Goal: Task Accomplishment & Management: Use online tool/utility

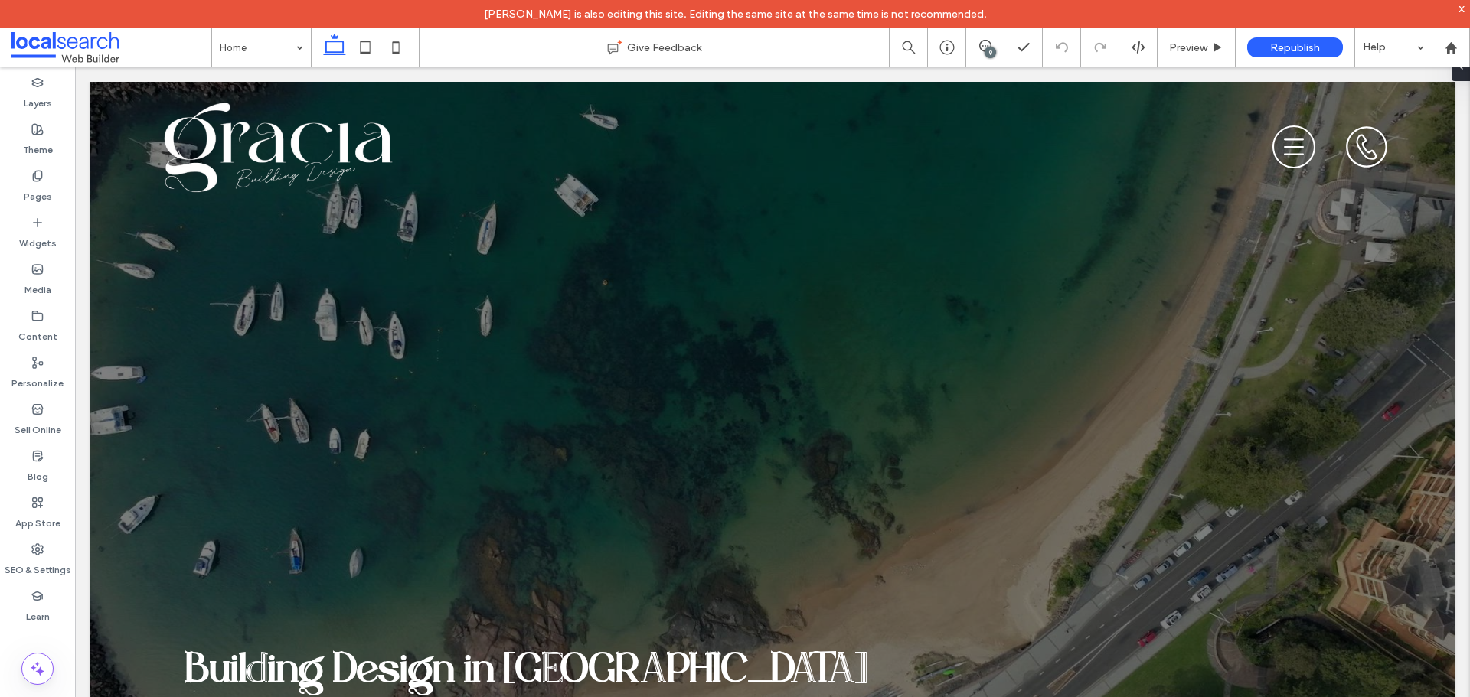
click at [984, 55] on div "9" at bounding box center [985, 47] width 38 height 38
click at [984, 52] on div "9" at bounding box center [989, 52] width 11 height 11
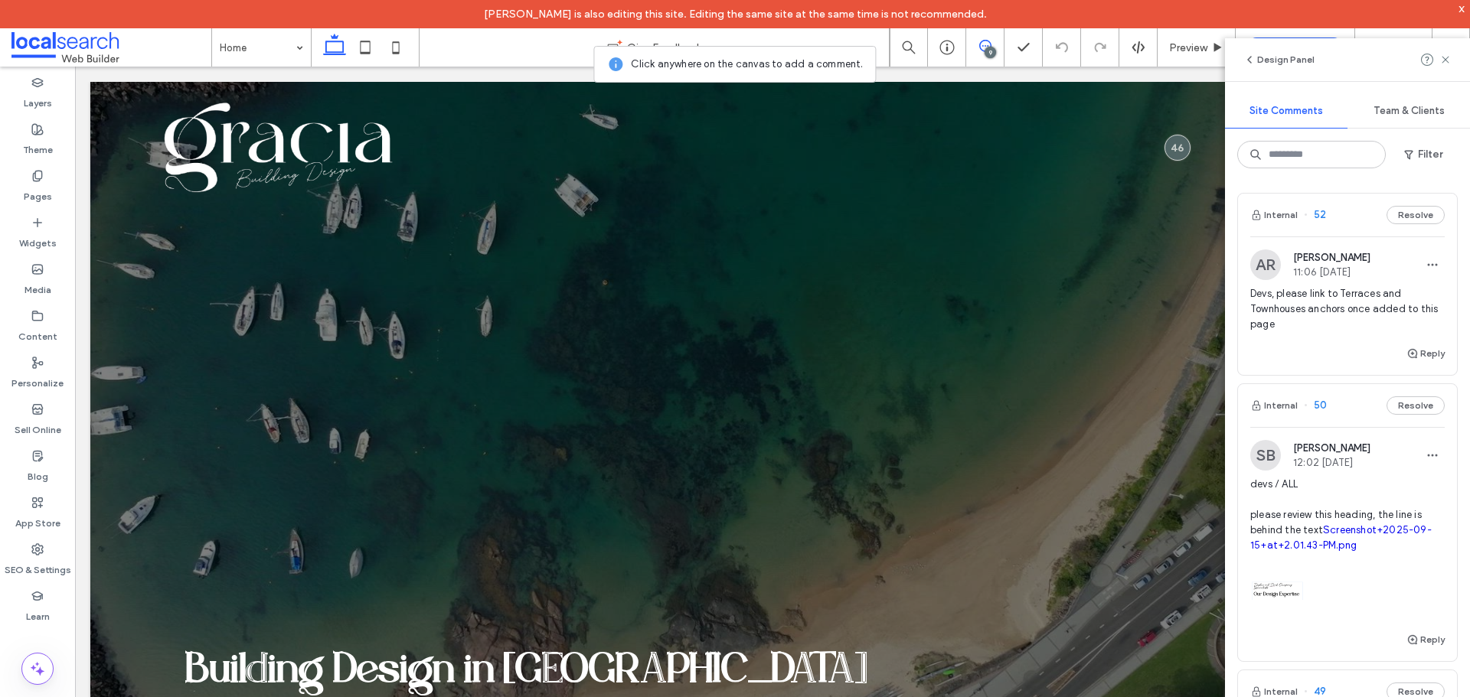
click at [1346, 323] on span "Devs, please link to Terraces and Townhouses anchors once added to this page" at bounding box center [1347, 309] width 194 height 46
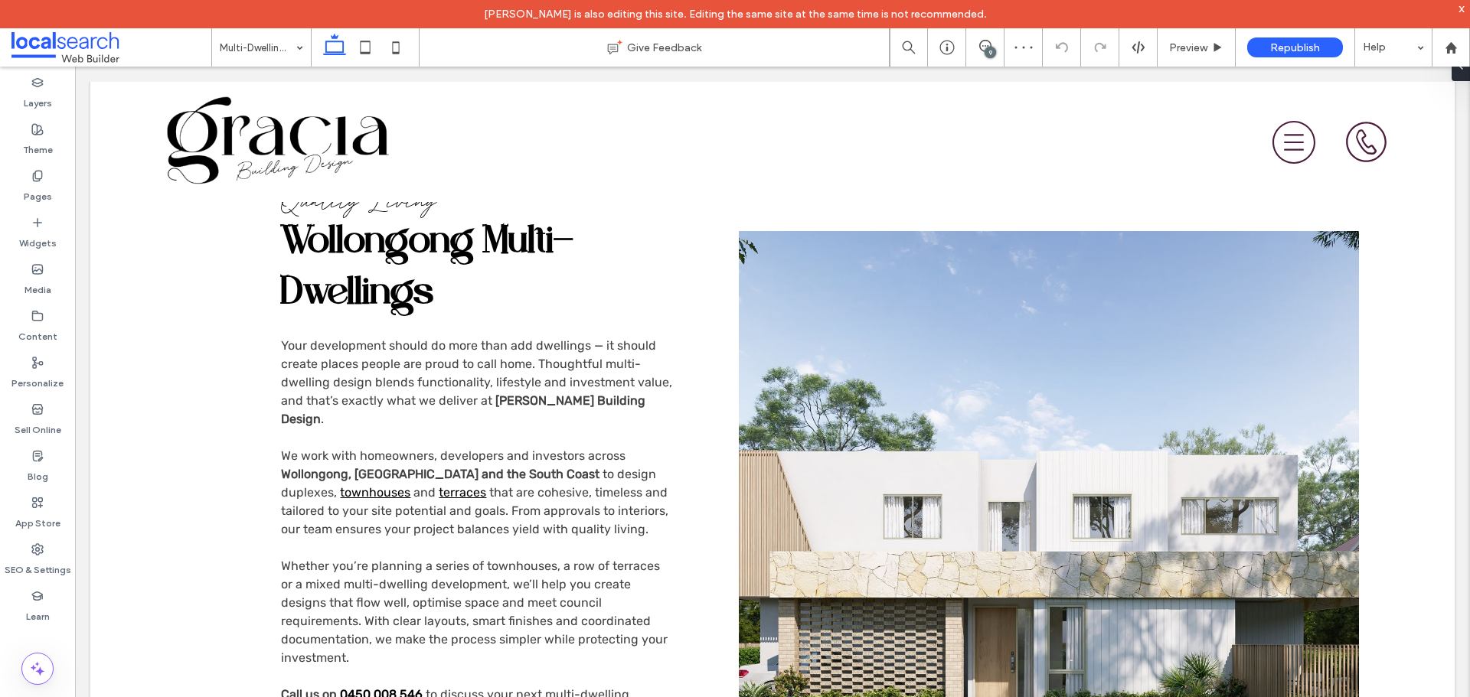
scroll to position [664, 0]
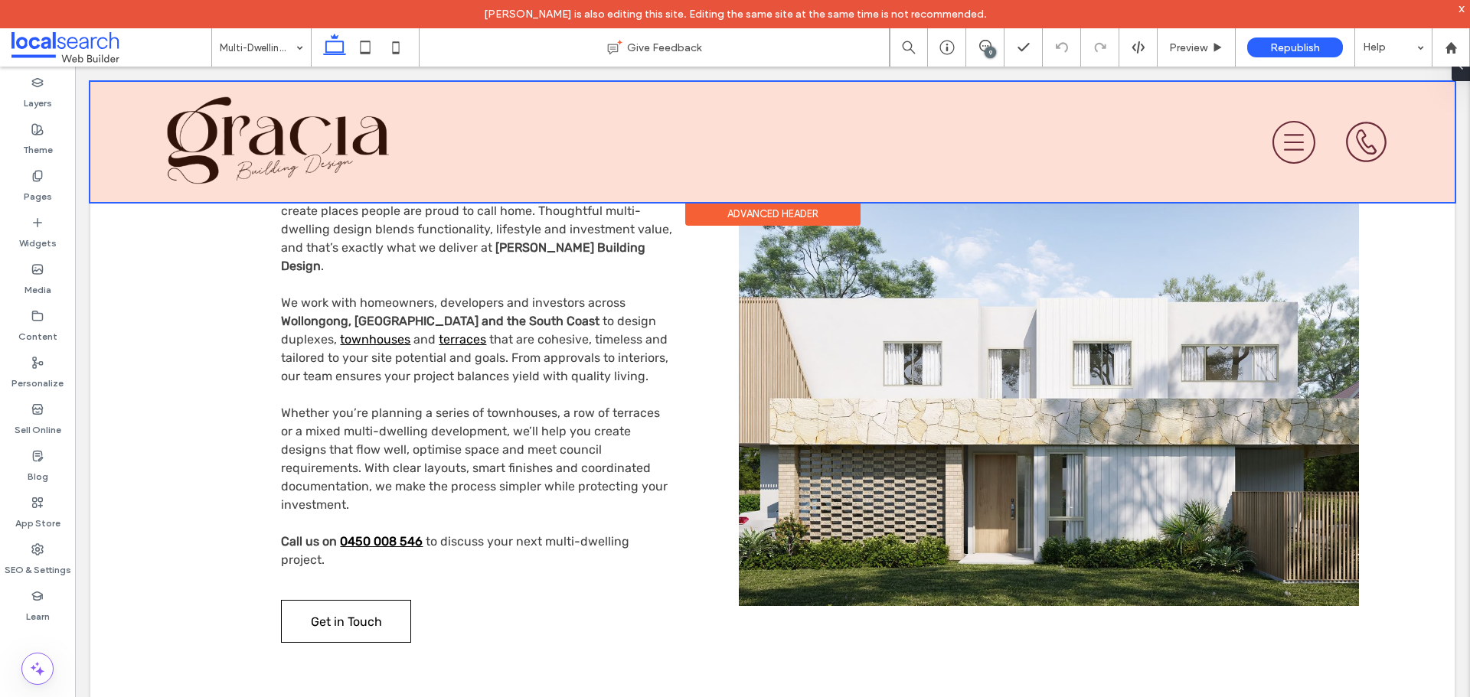
click at [292, 165] on div at bounding box center [772, 142] width 1364 height 120
click at [75, 67] on img at bounding box center [75, 67] width 0 height 0
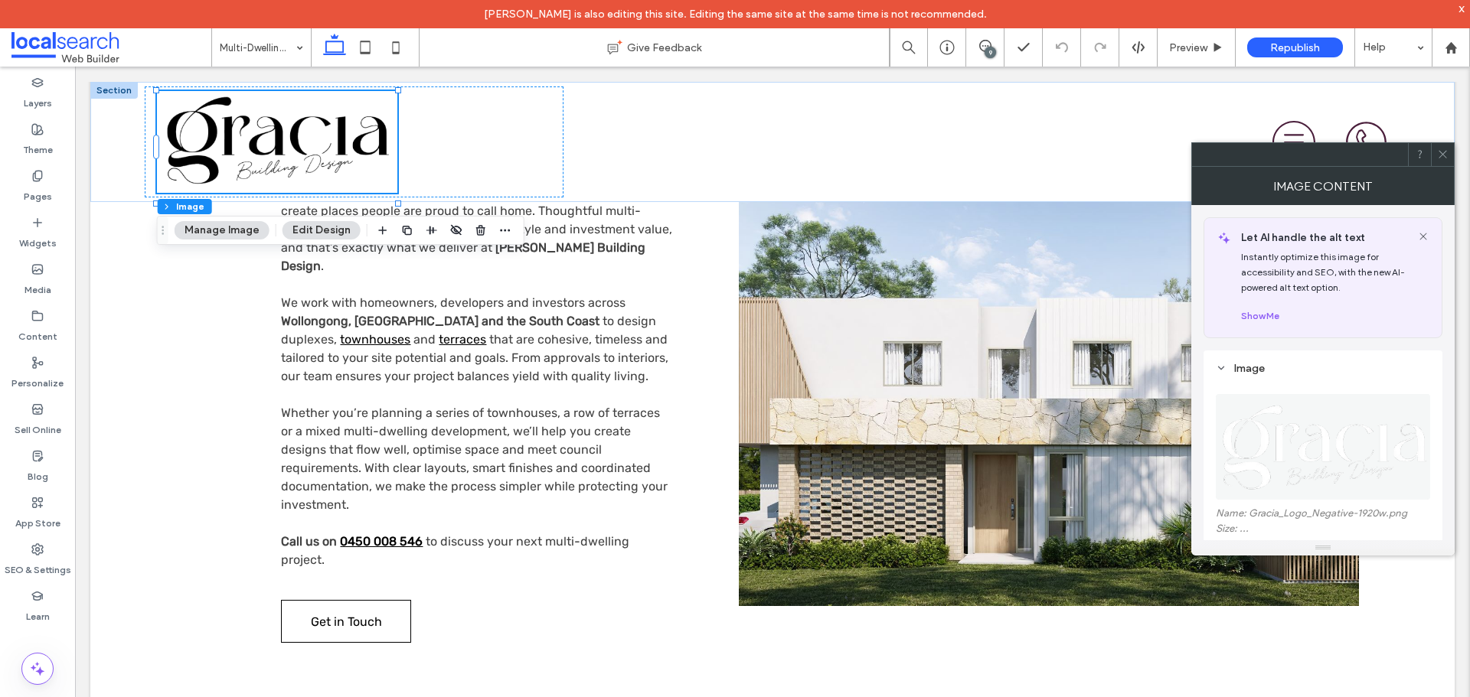
click at [1439, 149] on icon at bounding box center [1442, 154] width 11 height 11
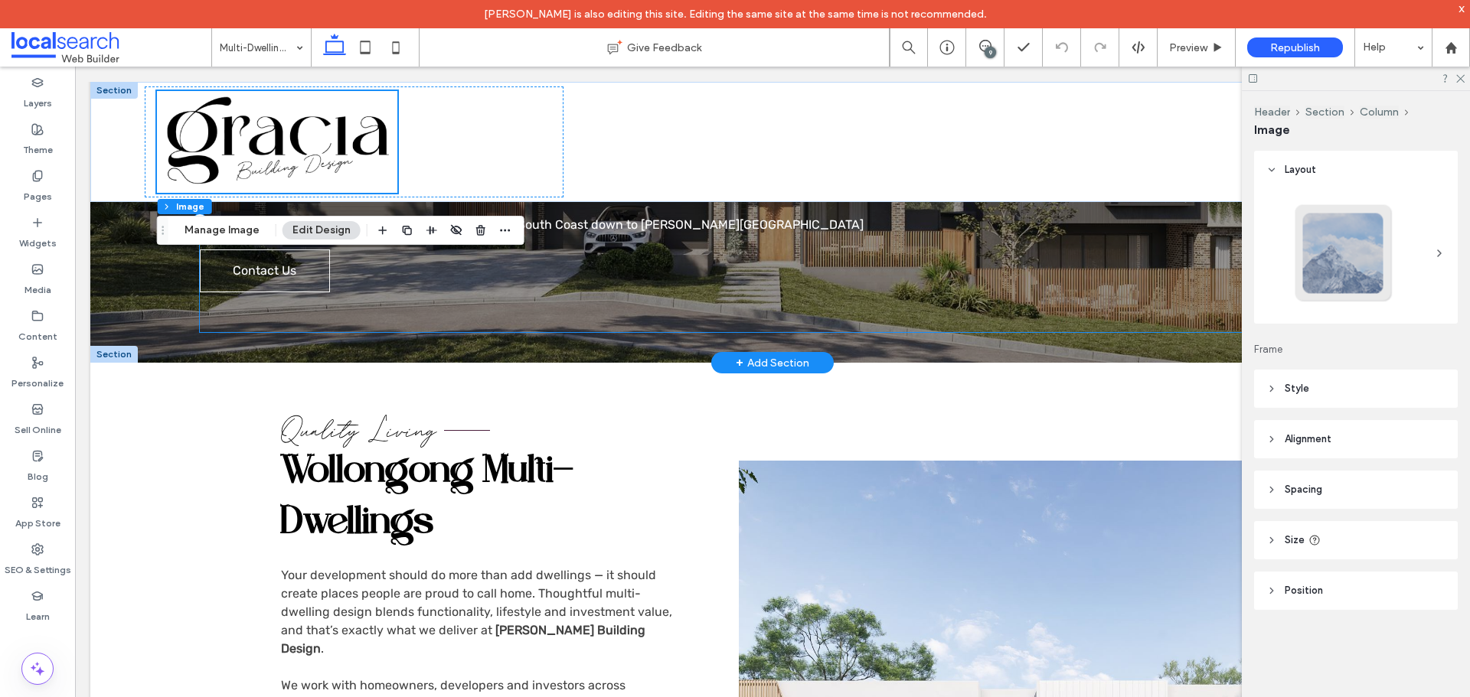
scroll to position [0, 0]
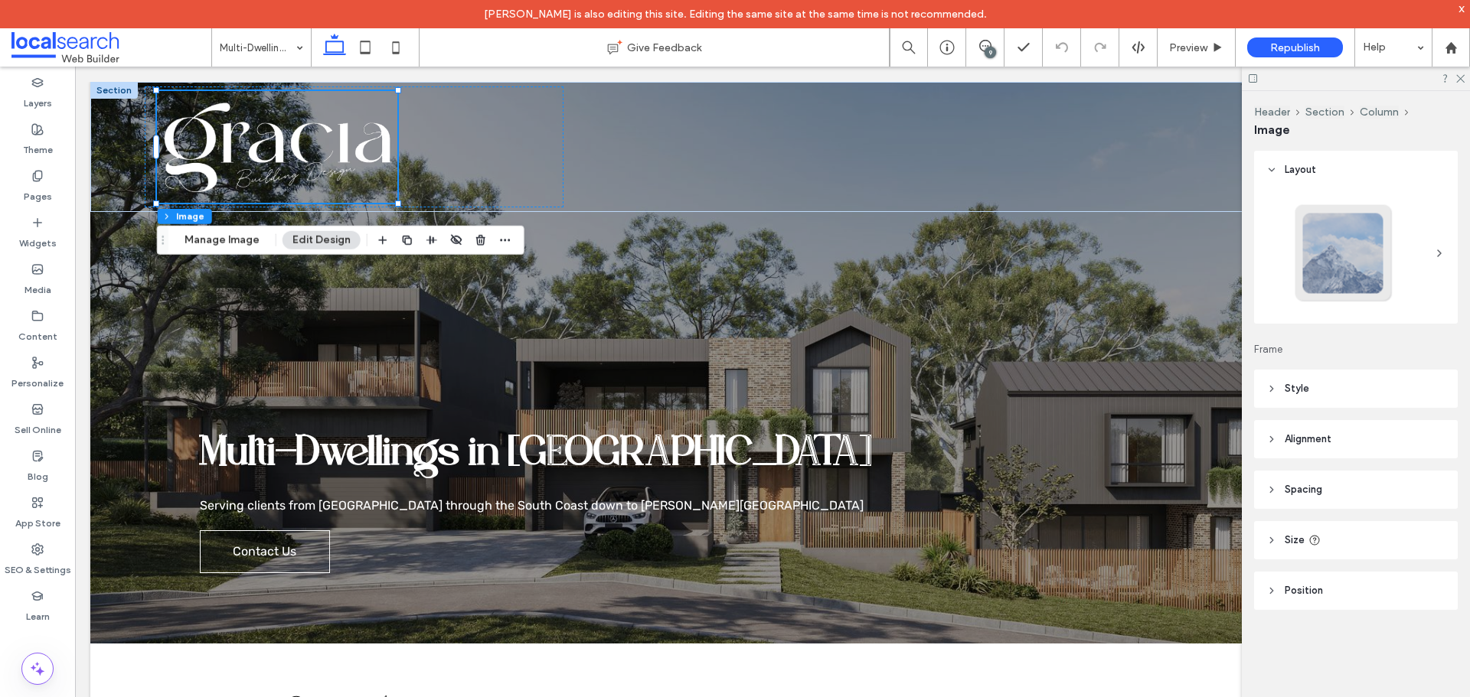
drag, startPoint x: 1461, startPoint y: 77, endPoint x: 1379, endPoint y: 132, distance: 98.1
click at [1461, 77] on icon at bounding box center [1459, 78] width 10 height 10
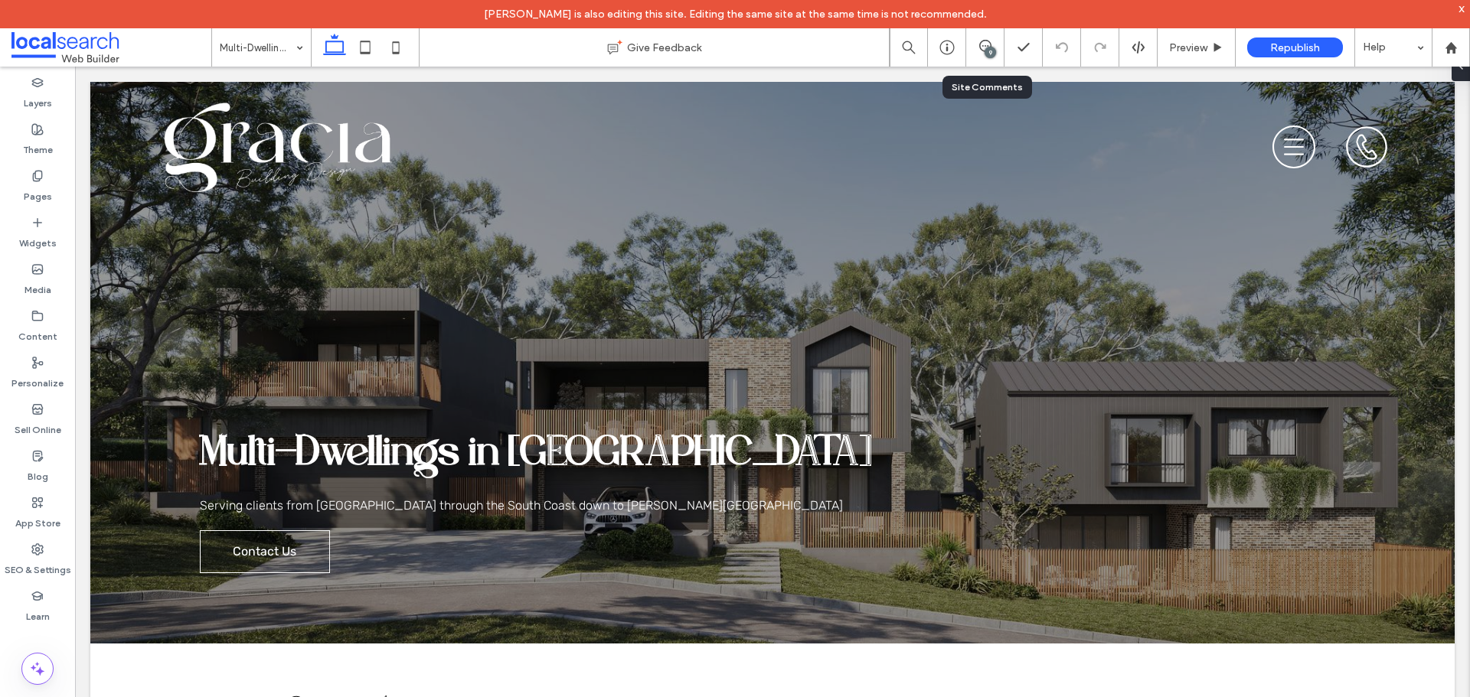
click at [985, 38] on div "9" at bounding box center [985, 47] width 38 height 38
click at [991, 48] on div "9" at bounding box center [989, 52] width 11 height 11
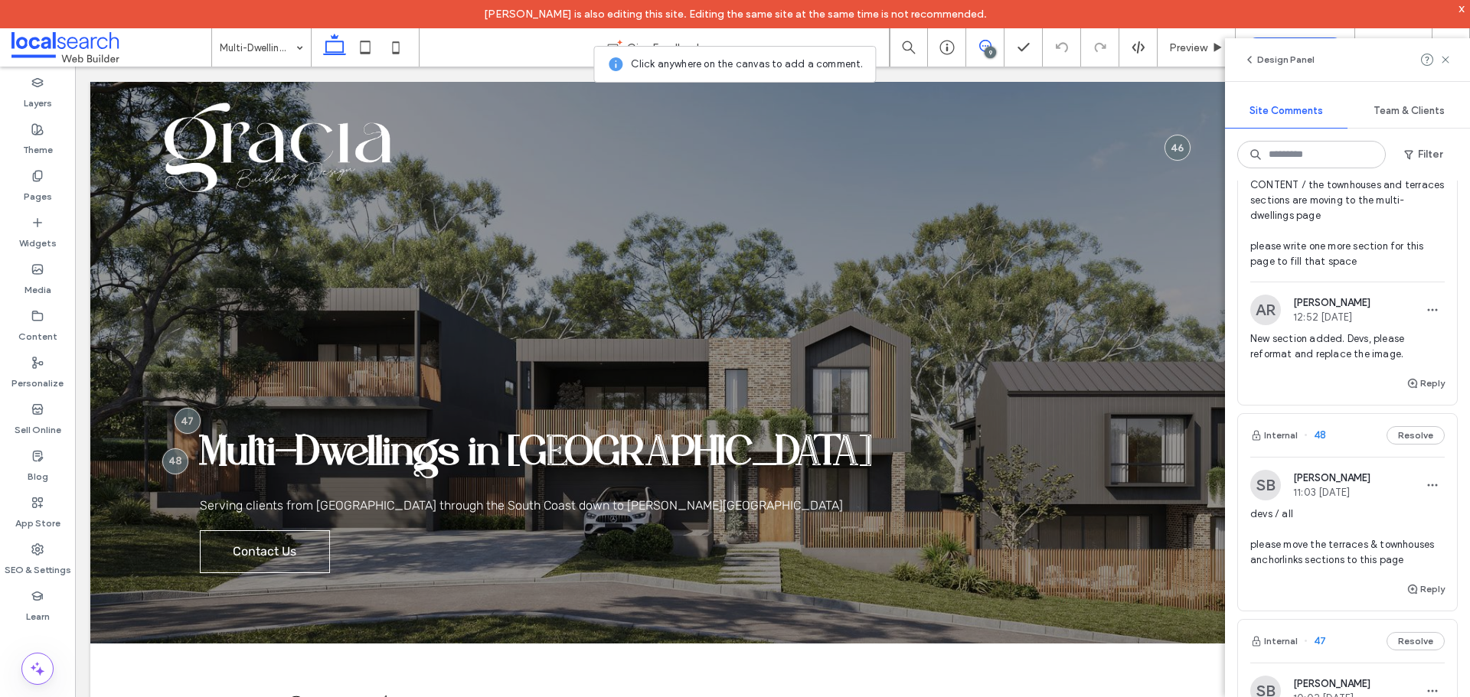
scroll to position [799, 0]
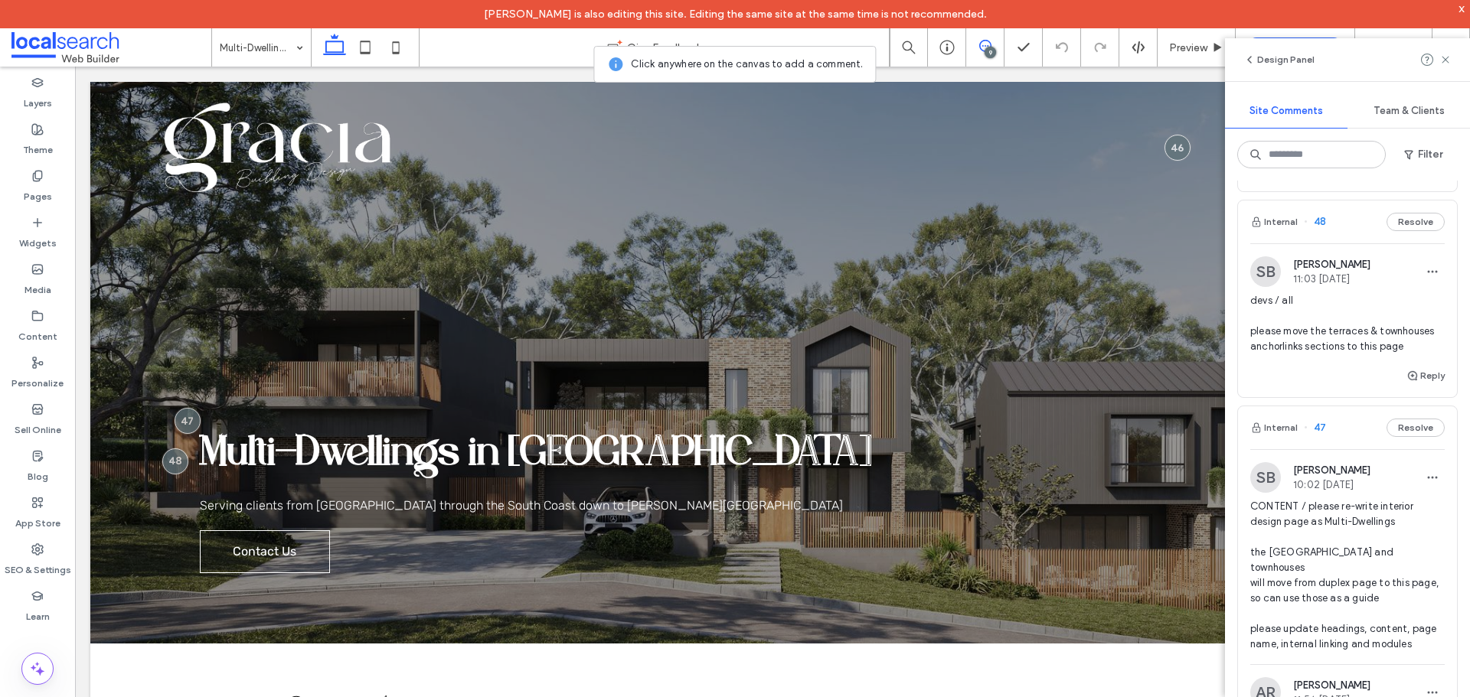
click at [1351, 344] on span "devs / all please move the terraces & townhouses anchorlinks sections to this p…" at bounding box center [1347, 323] width 194 height 61
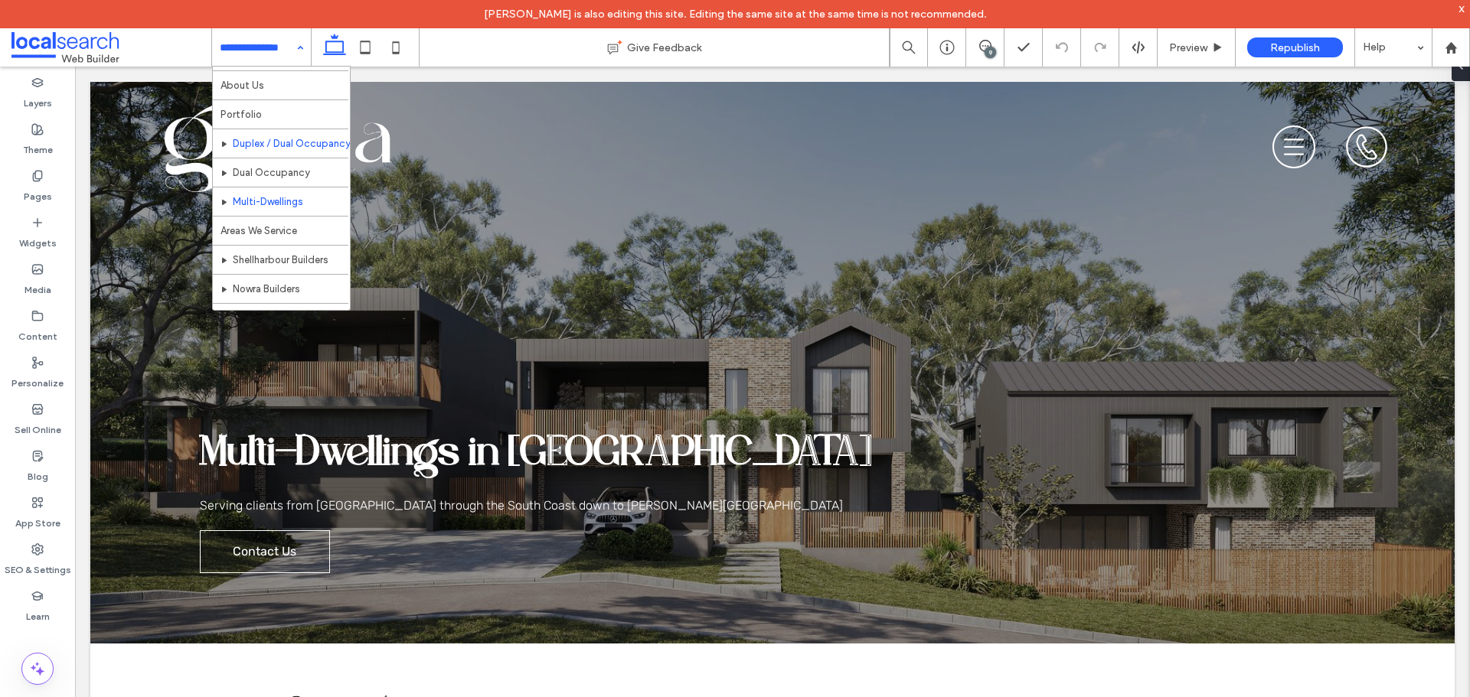
scroll to position [0, 0]
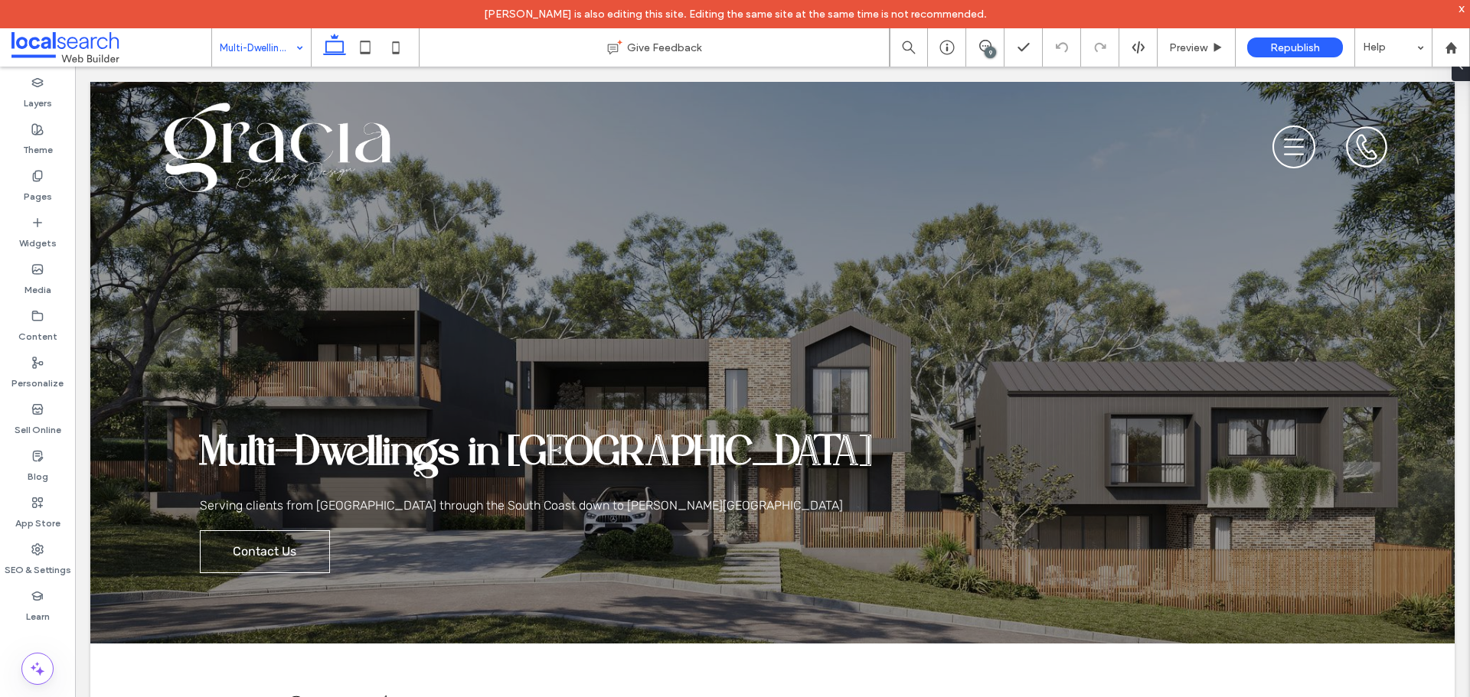
click at [301, 54] on div "Multi-Dwellings" at bounding box center [261, 47] width 99 height 38
click at [985, 51] on div "9" at bounding box center [989, 52] width 11 height 11
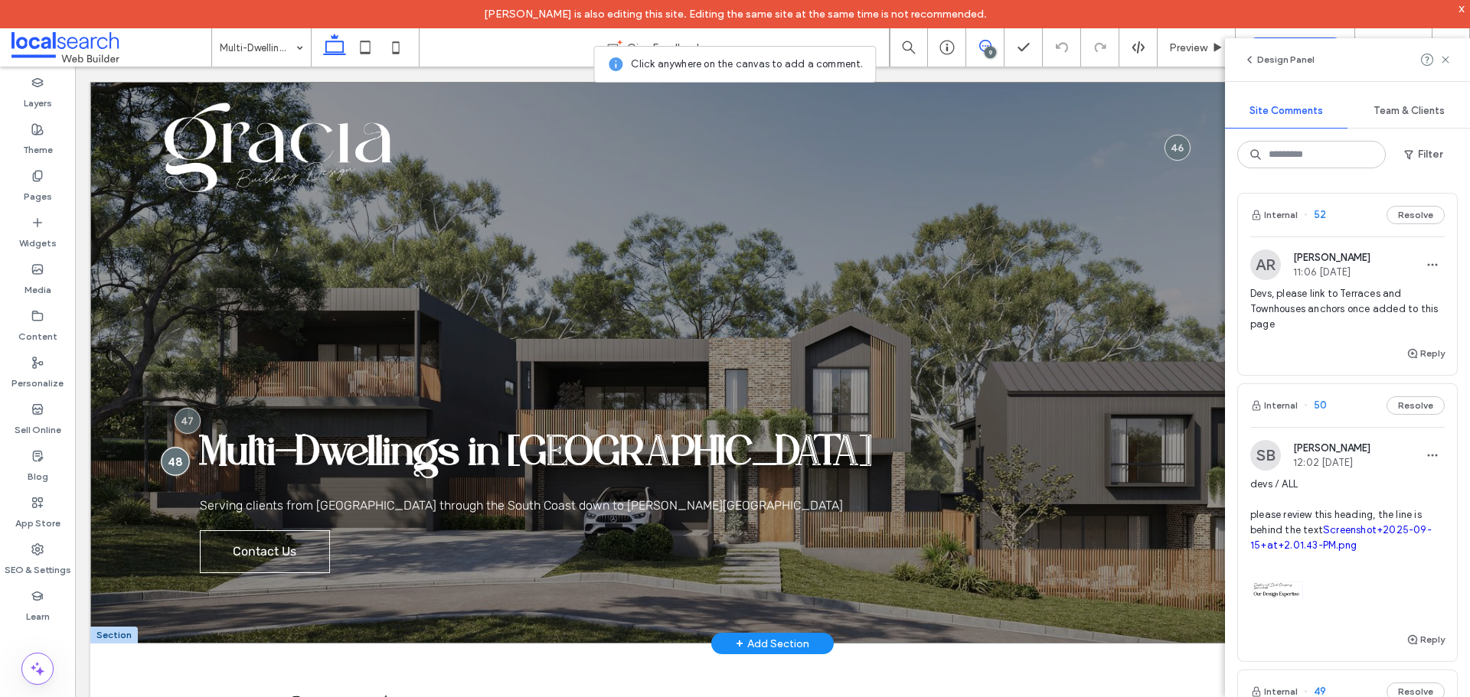
click at [168, 465] on div at bounding box center [175, 461] width 28 height 28
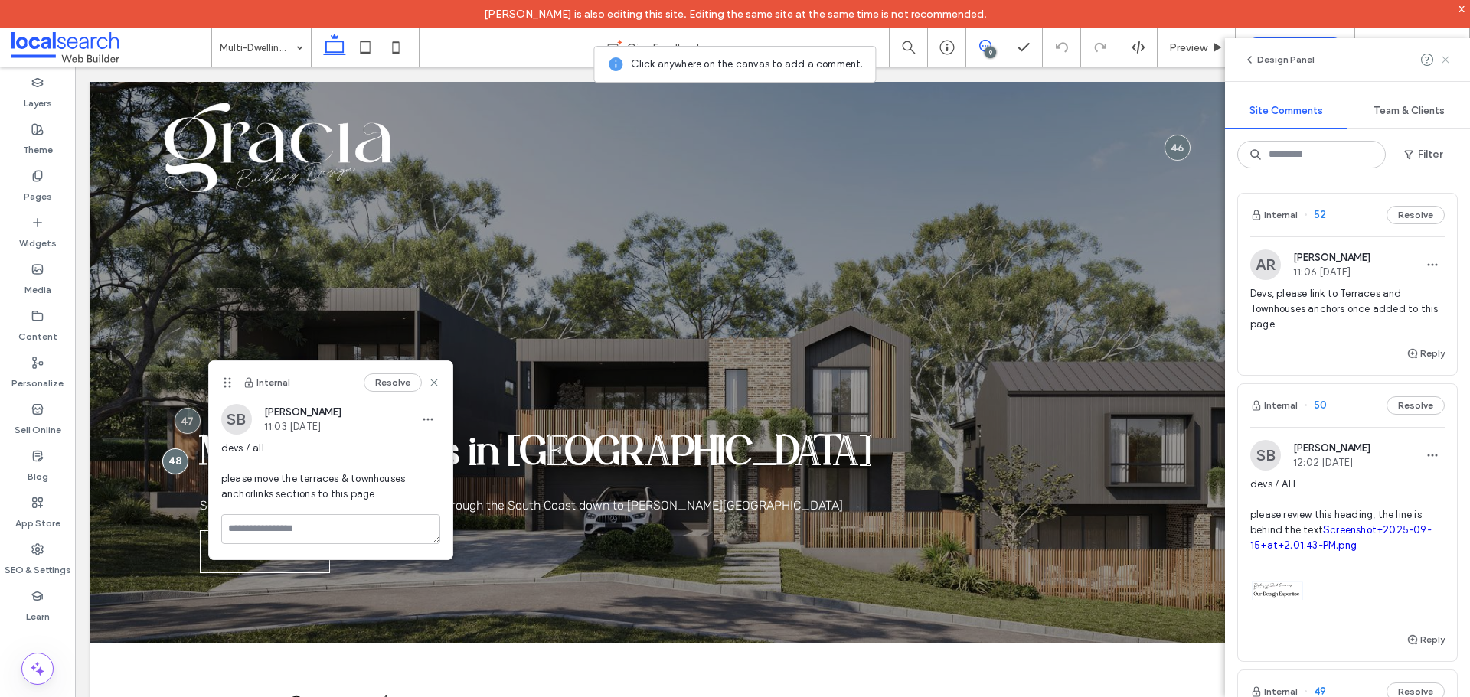
click at [1443, 60] on icon at bounding box center [1445, 60] width 12 height 12
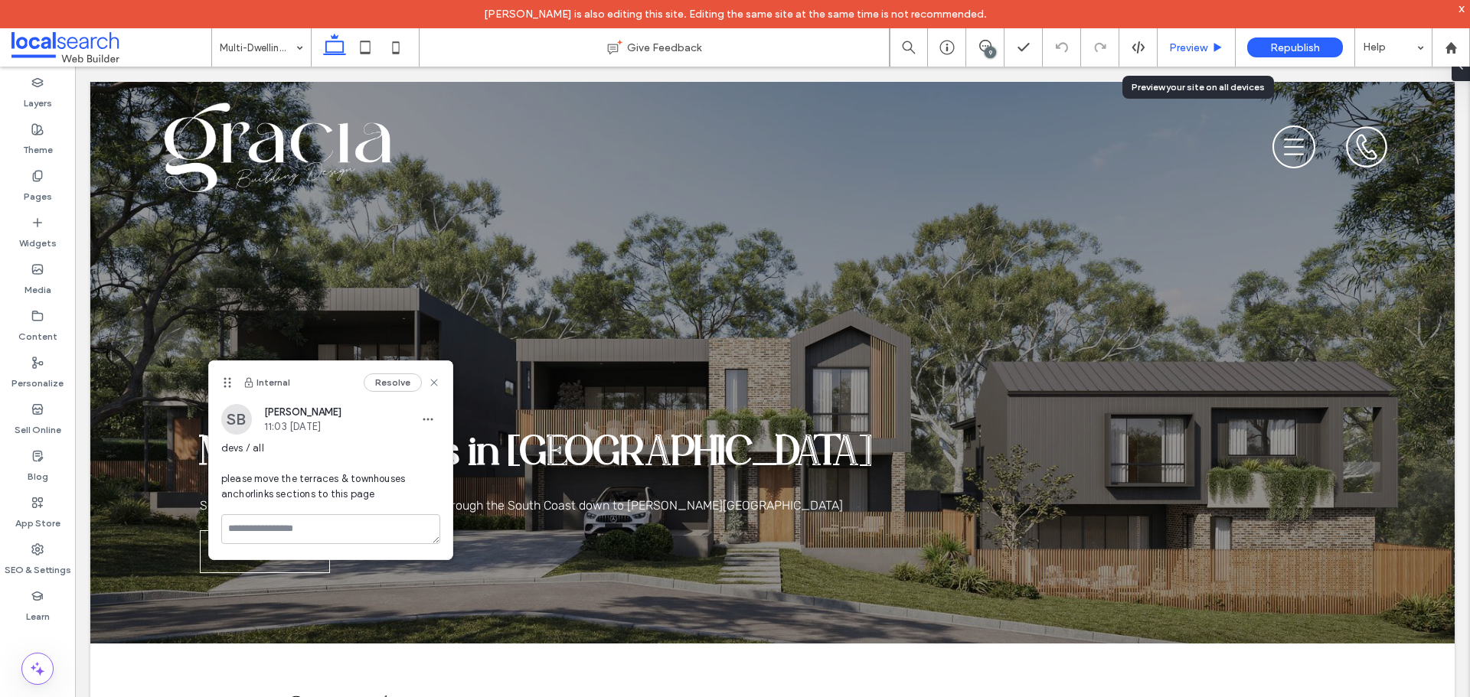
click at [1203, 49] on span "Preview" at bounding box center [1188, 47] width 38 height 13
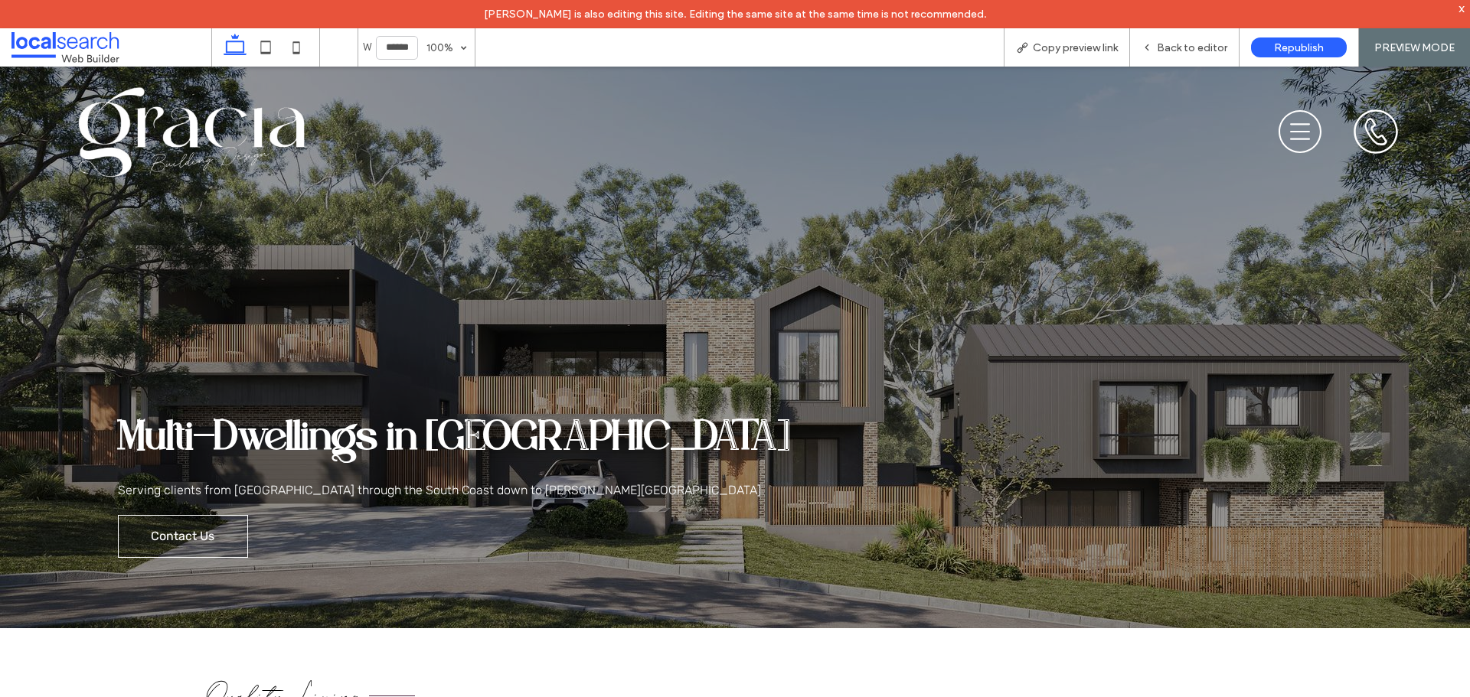
click at [1286, 135] on icon "Menu Icon" at bounding box center [1300, 132] width 54 height 54
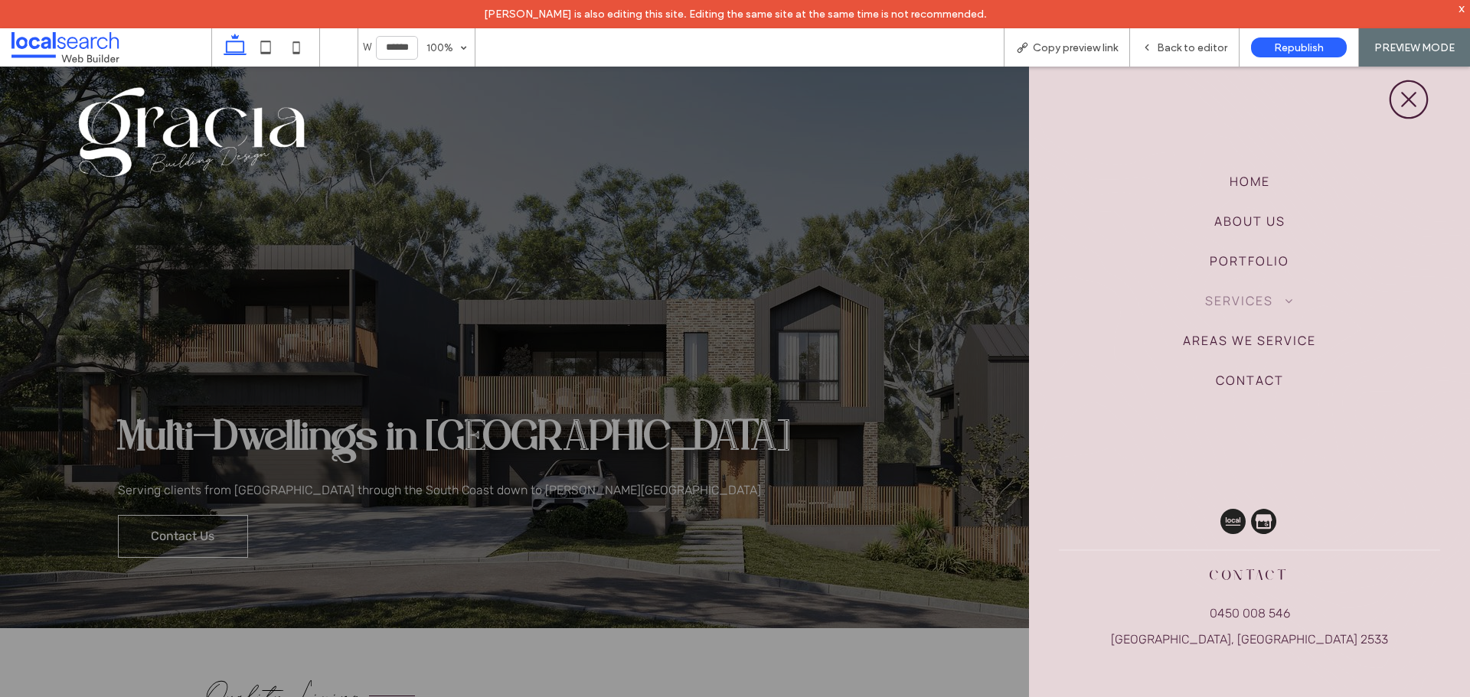
click at [1284, 302] on span at bounding box center [1283, 301] width 21 height 12
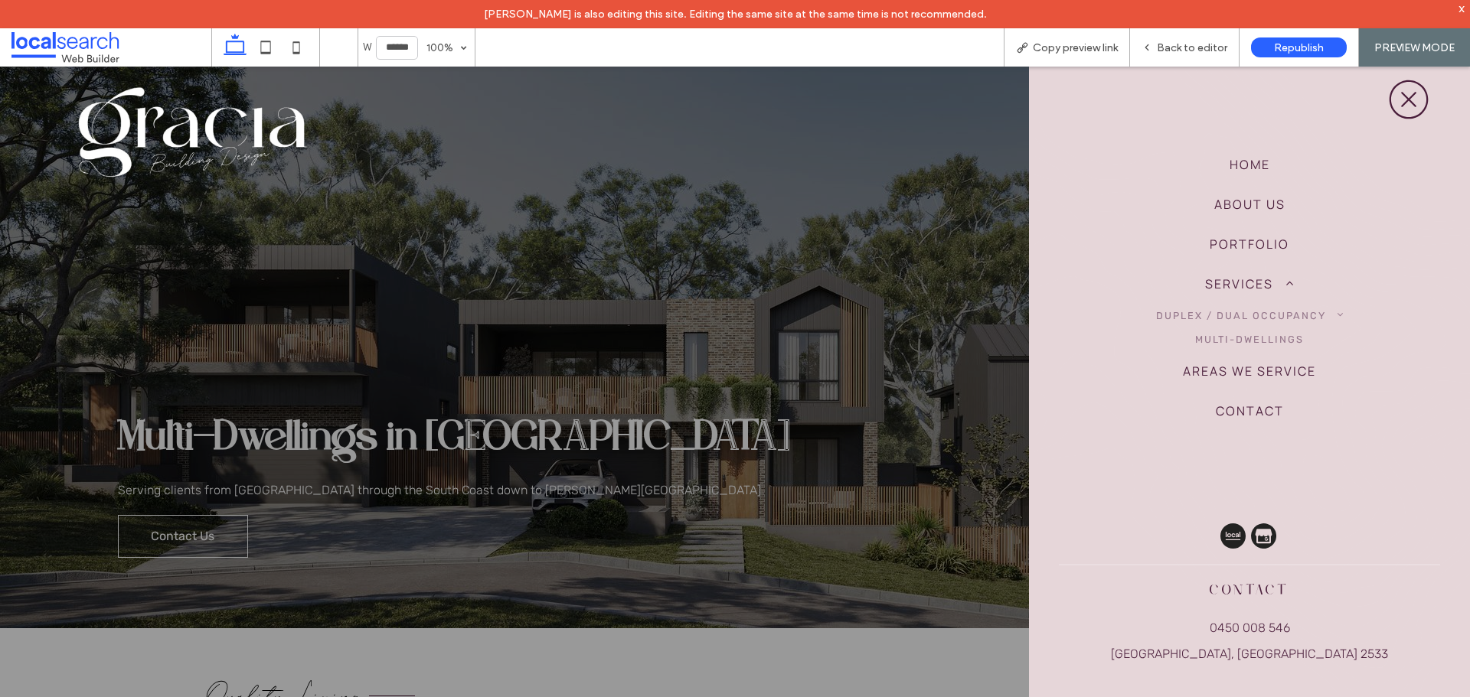
click at [1334, 318] on span at bounding box center [1334, 316] width 17 height 10
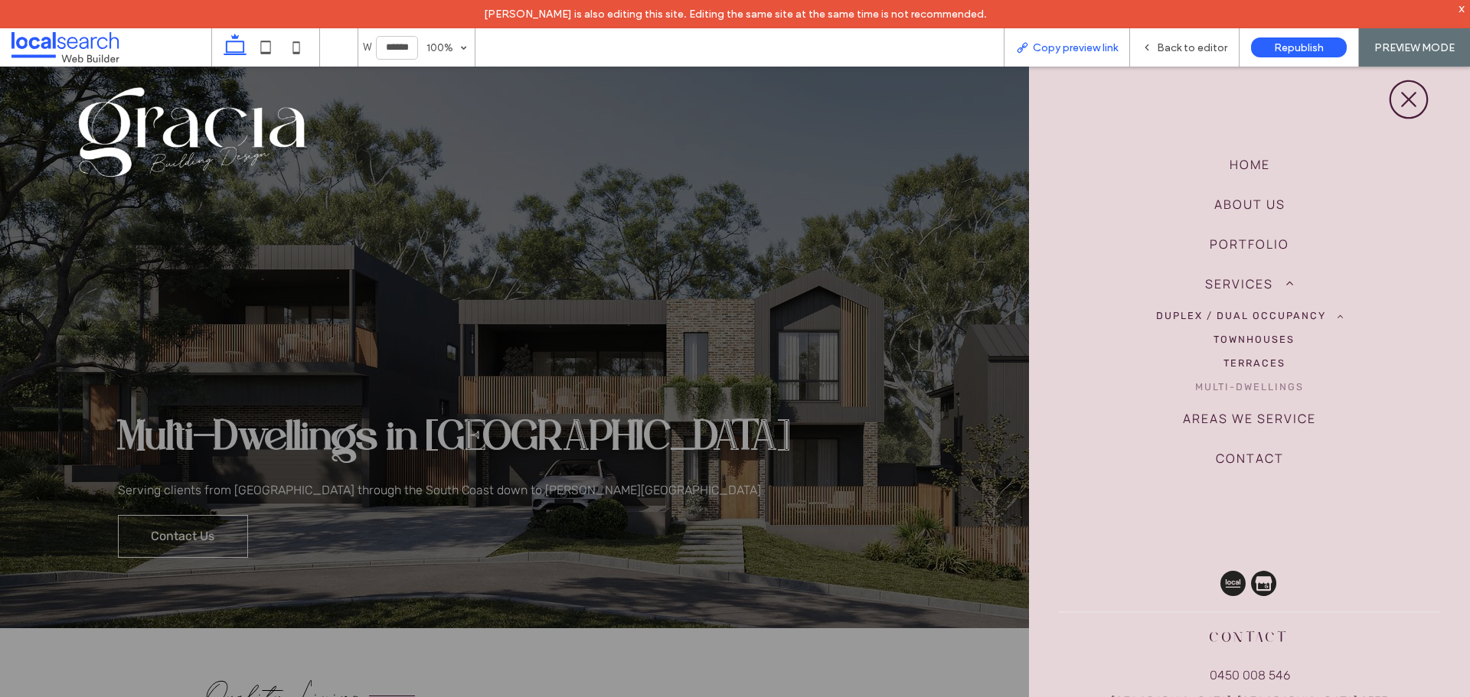
click at [1074, 47] on span "Copy preview link" at bounding box center [1075, 47] width 85 height 13
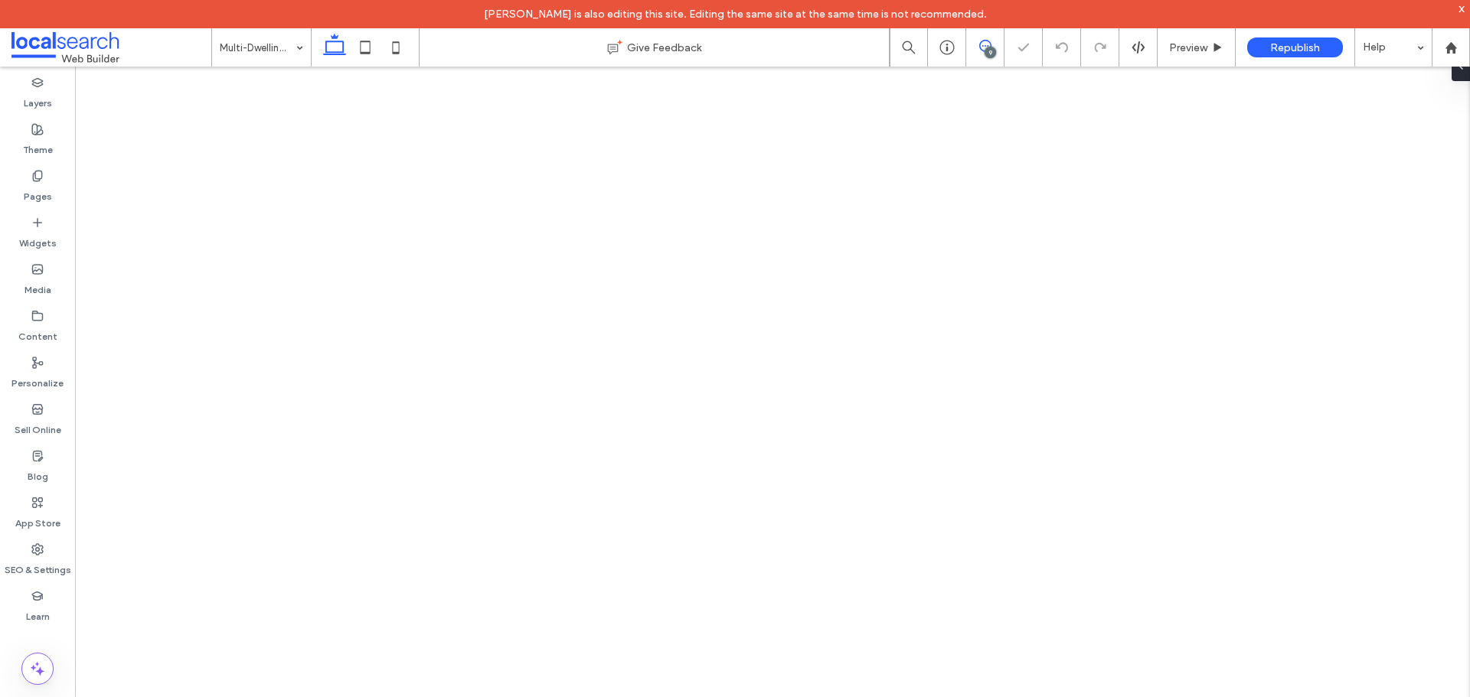
click at [991, 46] on use at bounding box center [985, 46] width 12 height 12
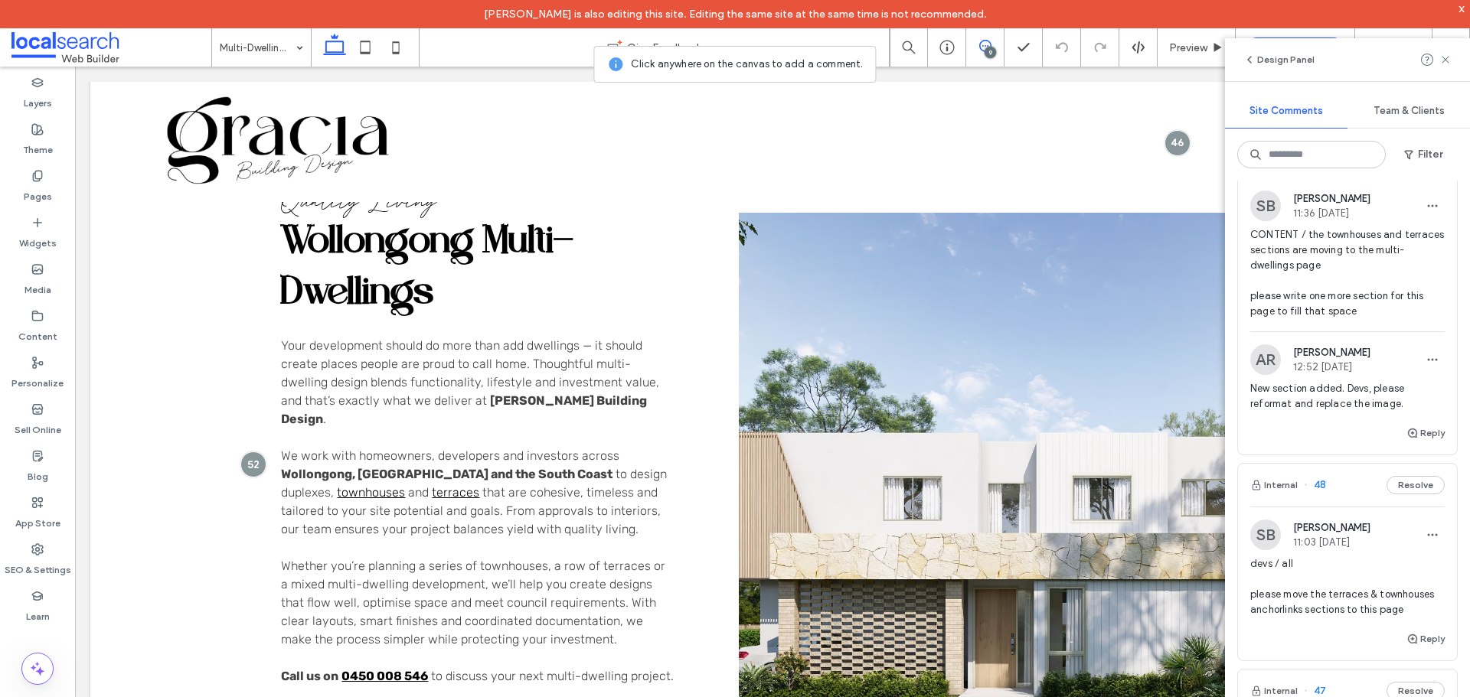
scroll to position [612, 0]
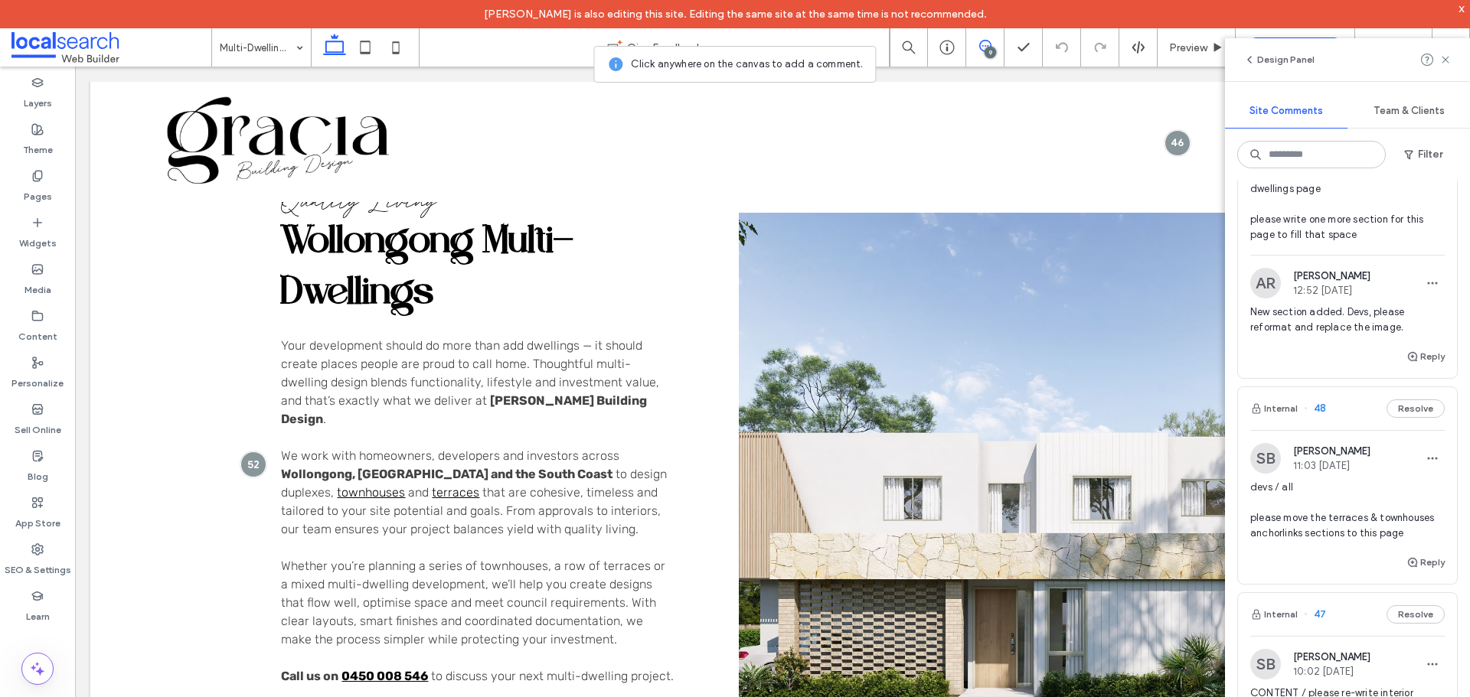
click at [1319, 517] on span "devs / all please move the terraces & townhouses anchorlinks sections to this p…" at bounding box center [1347, 510] width 194 height 61
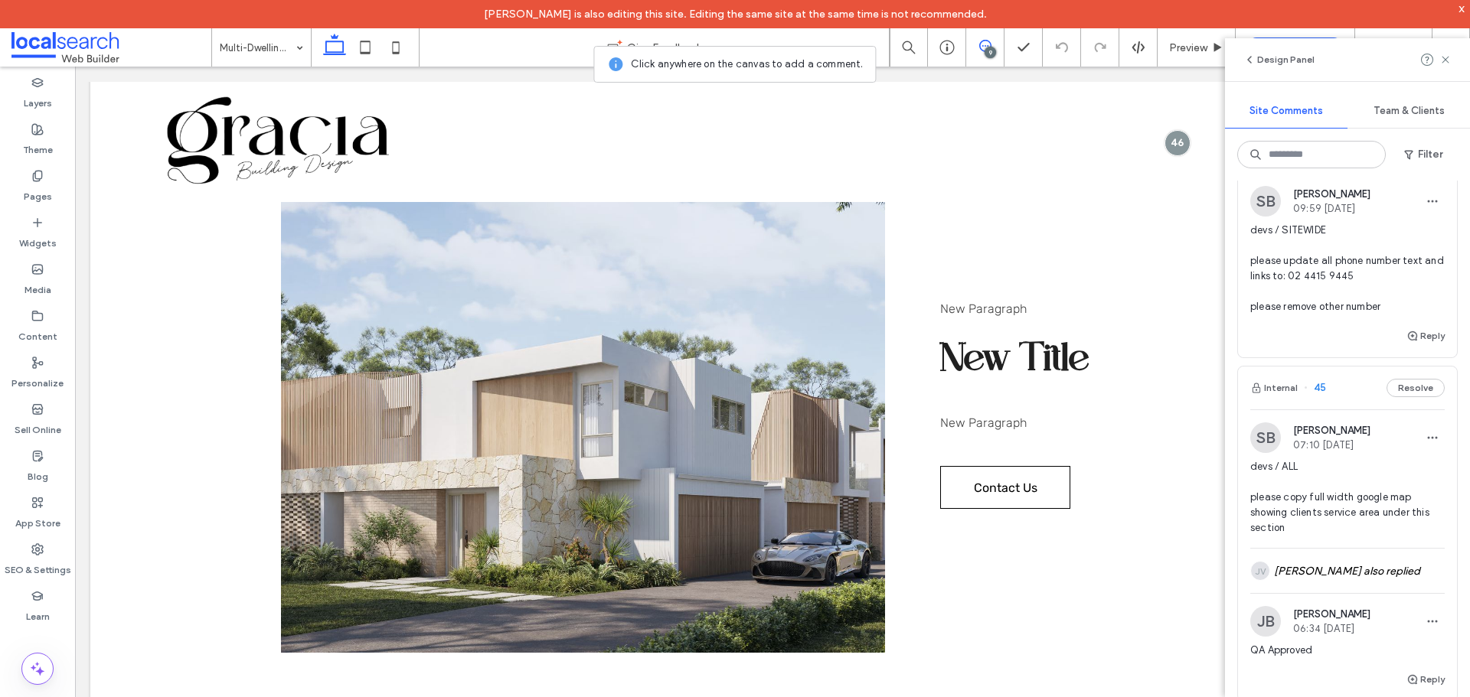
scroll to position [1454, 0]
